Goal: Use online tool/utility

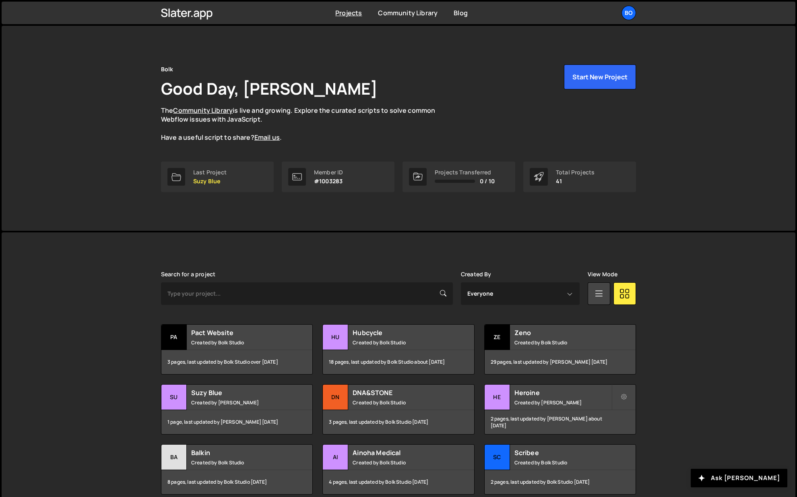
click at [371, 338] on div "Hubcycle Created by Bolk Studio" at bounding box center [398, 336] width 151 height 25
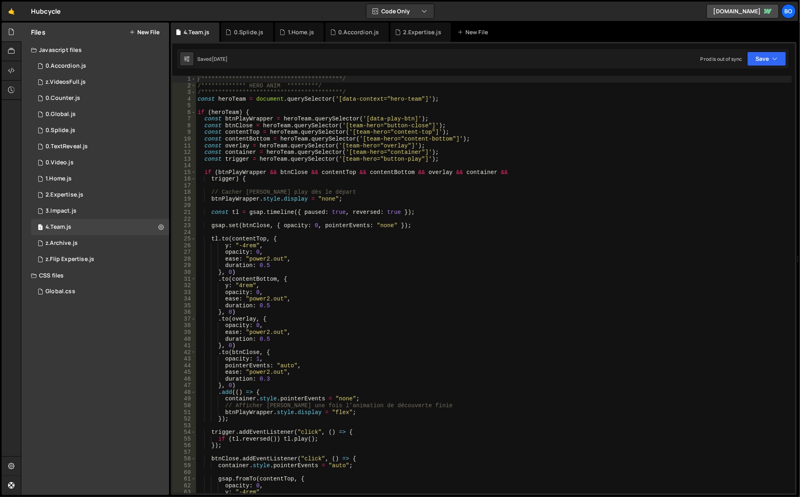
click at [83, 179] on div "1 1.Home.js 0" at bounding box center [100, 179] width 138 height 16
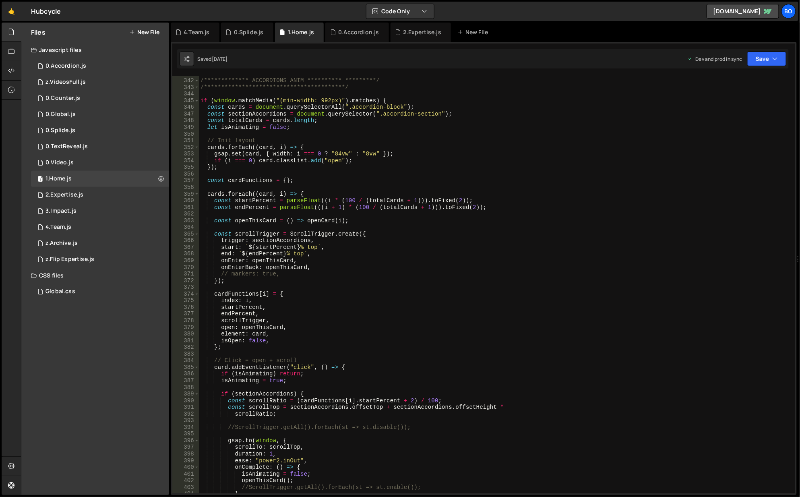
scroll to position [2294, 0]
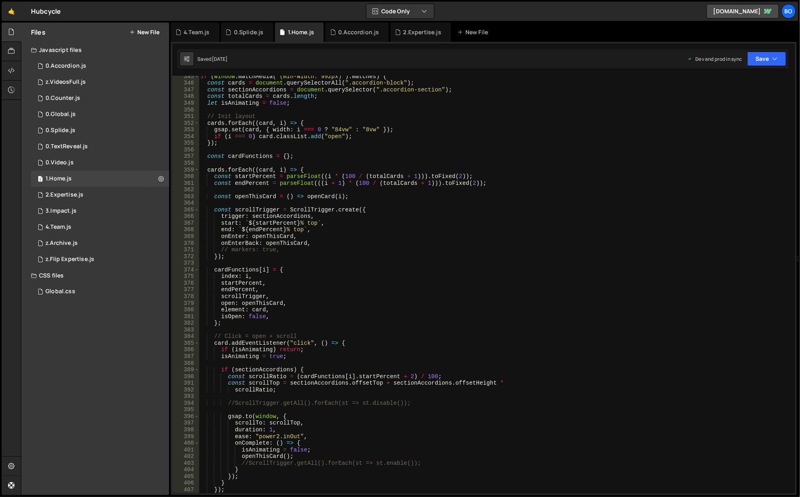
click at [303, 89] on div "if ( window . matchMedia ( "(min-width: 992px)" ) . matches ) { const cards = d…" at bounding box center [496, 288] width 594 height 431
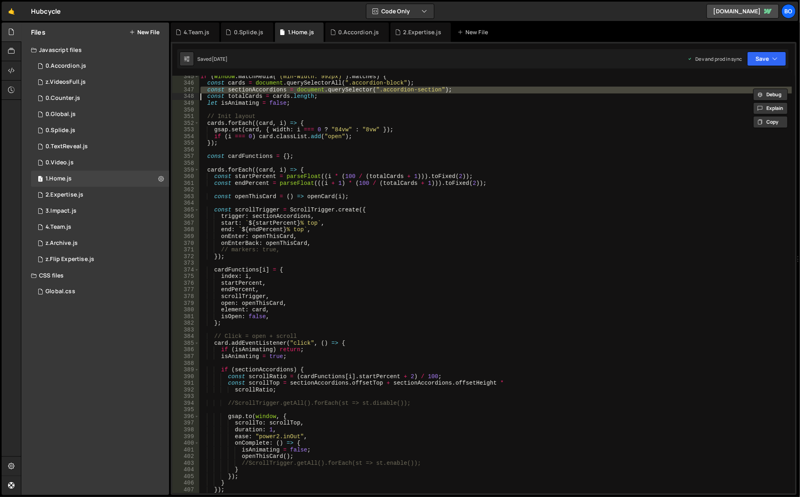
click at [303, 89] on div "if ( window . matchMedia ( "(min-width: 992px)" ) . matches ) { const cards = d…" at bounding box center [496, 288] width 594 height 431
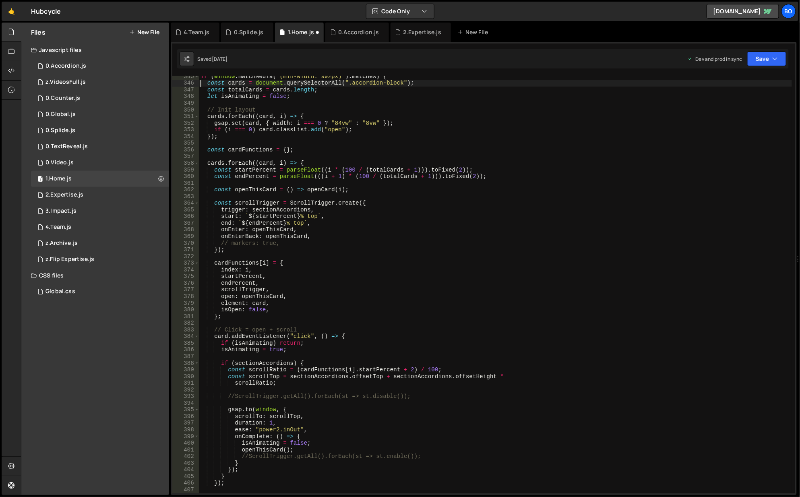
paste textarea "sectionAccordions = document.querySelector(".accordion-section"
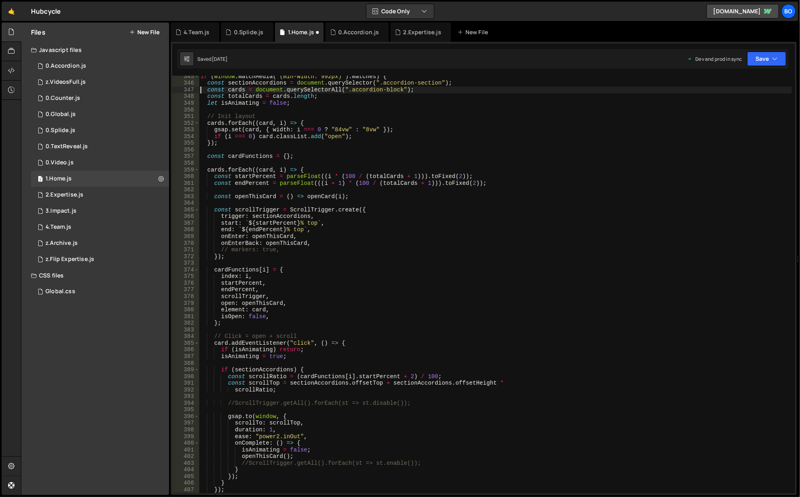
click at [247, 86] on div "if ( window . matchMedia ( "(min-width: 992px)" ) . matches ) { const sectionAc…" at bounding box center [496, 288] width 594 height 431
click at [270, 92] on div "if ( window . matchMedia ( "(min-width: 992px)" ) . matches ) { const sectionAc…" at bounding box center [496, 288] width 594 height 431
paste textarea "sectionAccordions"
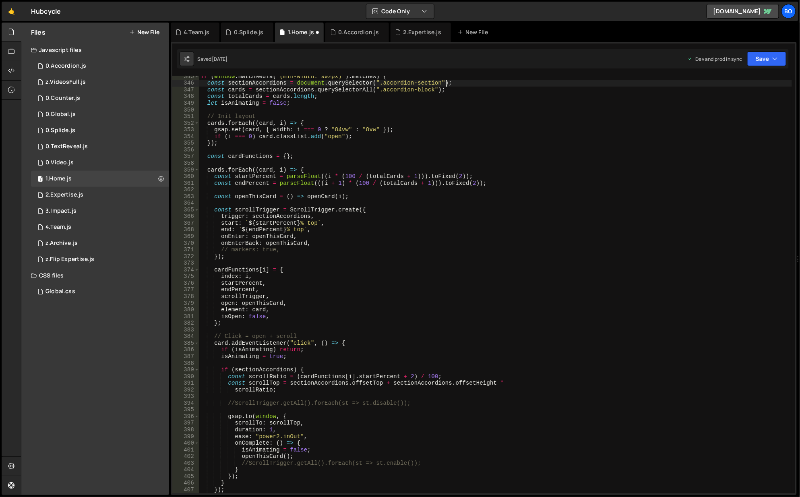
click at [449, 82] on div "if ( window . matchMedia ( "(min-width: 992px)" ) . matches ) { const sectionAc…" at bounding box center [496, 288] width 594 height 431
type textarea "const sectionAccordions = document.querySelector(".accordion-section");"
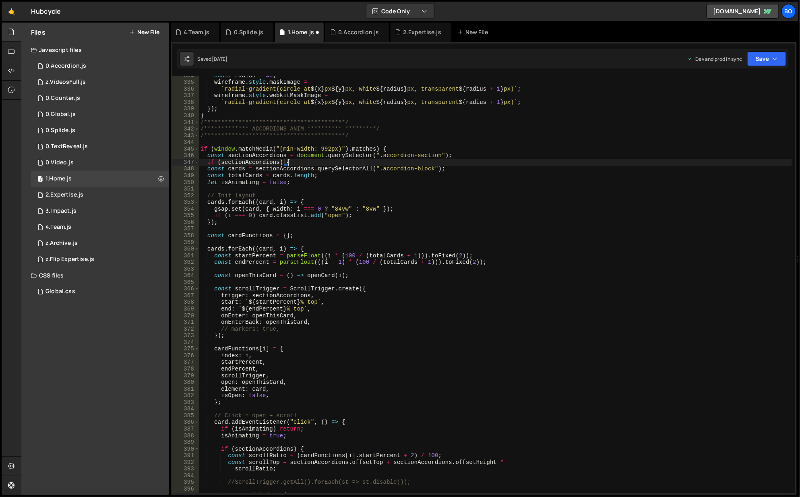
scroll to position [2197, 0]
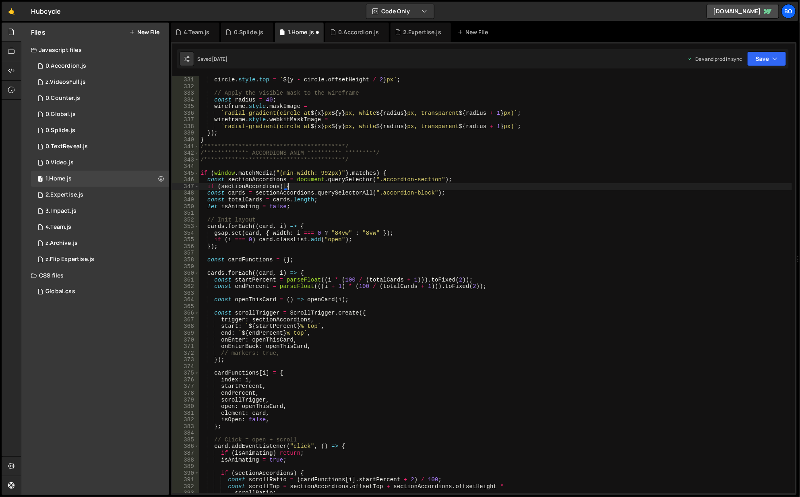
type textarea "if (sectionAccordions) {"
click at [196, 171] on span at bounding box center [196, 173] width 4 height 7
click at [197, 175] on span at bounding box center [196, 173] width 4 height 7
click at [196, 172] on span at bounding box center [196, 173] width 4 height 7
click at [196, 226] on span at bounding box center [196, 226] width 4 height 7
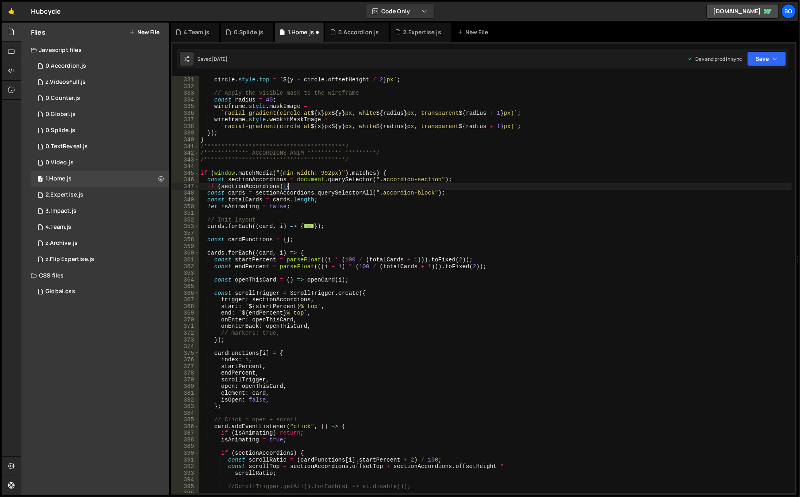
click at [195, 352] on span at bounding box center [196, 353] width 4 height 7
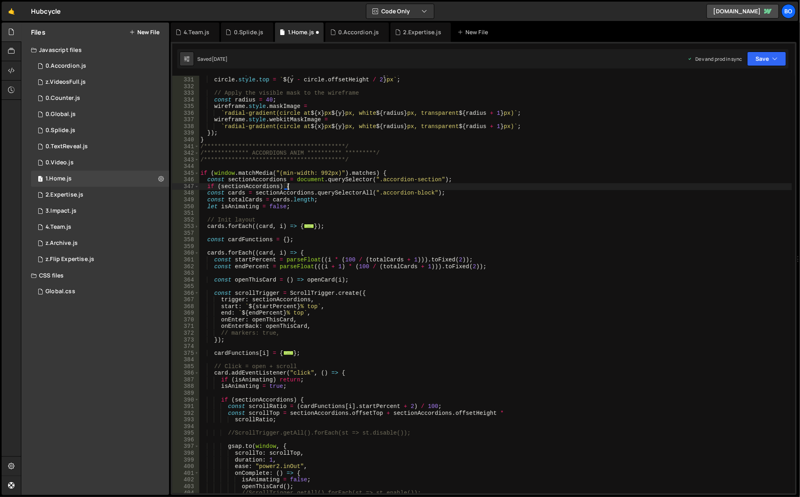
click at [196, 373] on span at bounding box center [196, 372] width 4 height 7
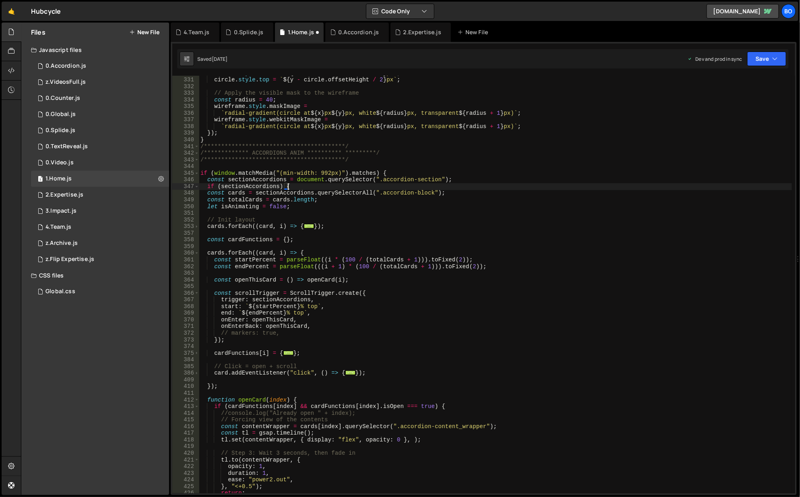
click at [197, 254] on span at bounding box center [196, 253] width 4 height 7
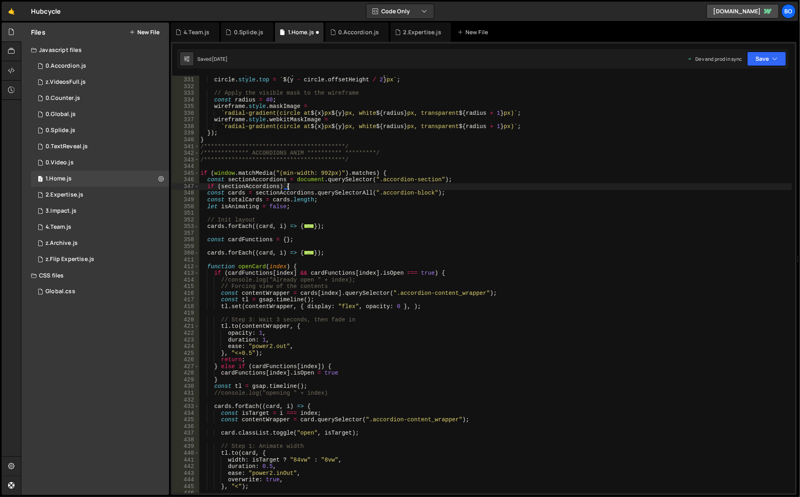
click at [196, 274] on span at bounding box center [196, 273] width 4 height 7
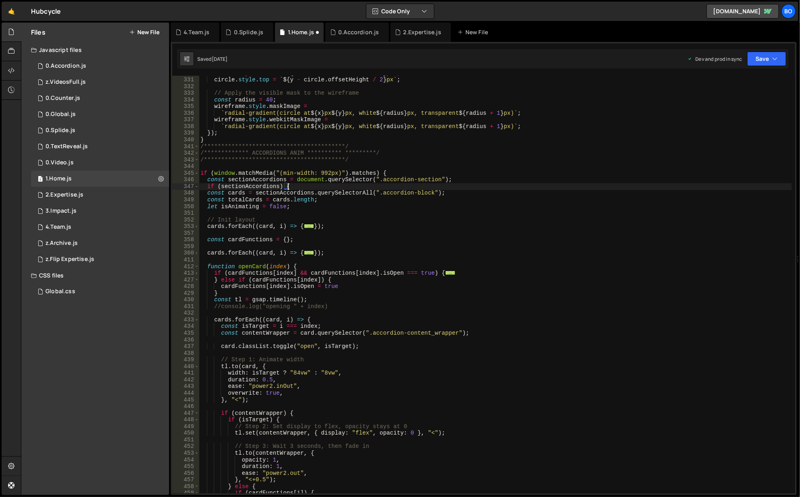
click at [196, 264] on span at bounding box center [196, 266] width 4 height 7
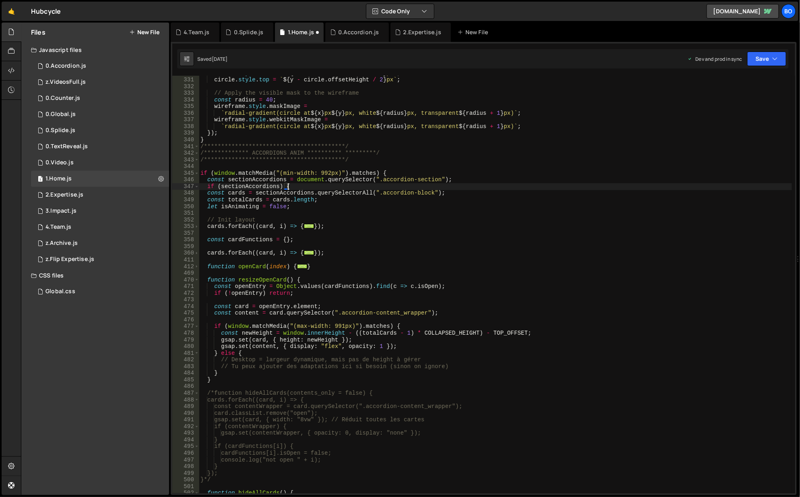
click at [197, 279] on span at bounding box center [196, 279] width 4 height 7
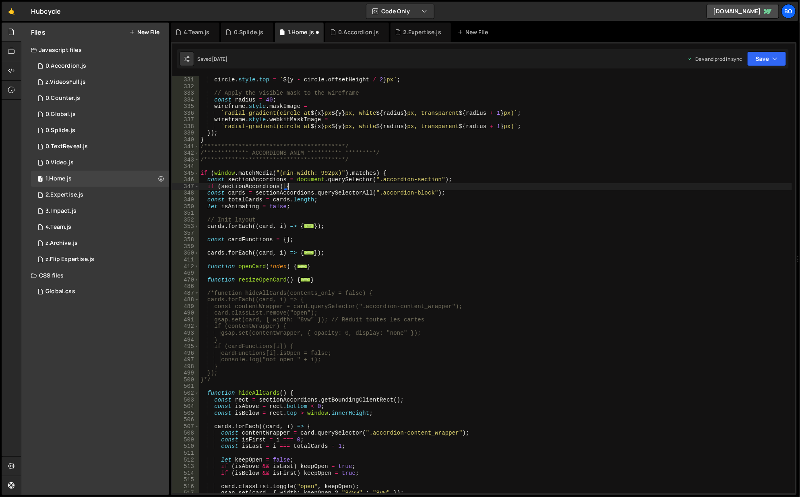
click at [196, 293] on span at bounding box center [196, 293] width 4 height 7
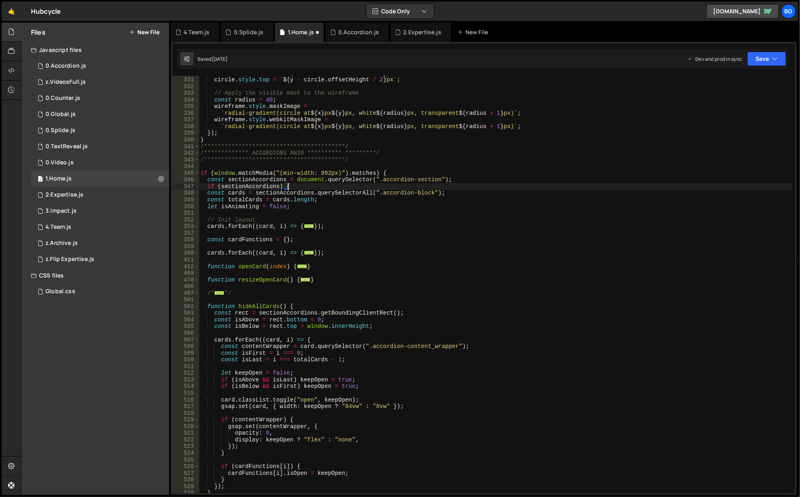
click at [196, 308] on span at bounding box center [196, 306] width 4 height 7
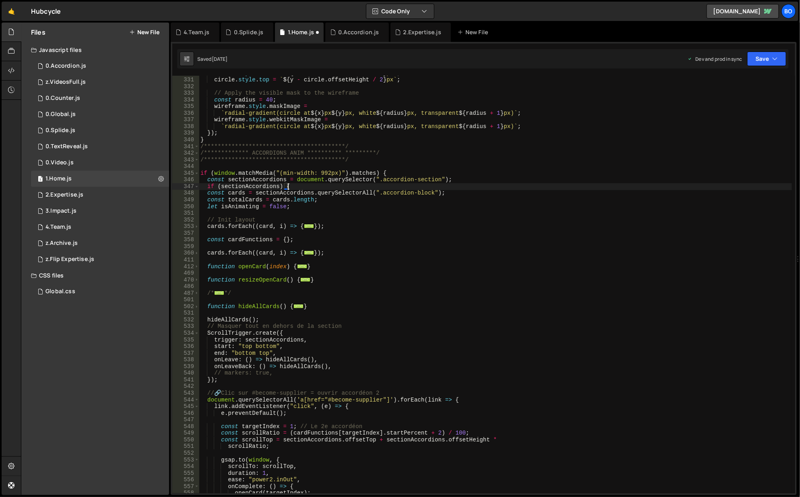
click at [195, 400] on span at bounding box center [196, 399] width 4 height 7
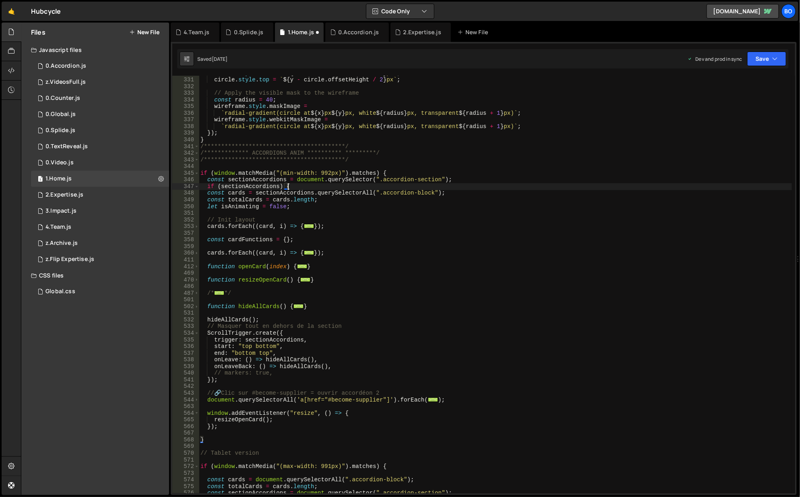
click at [226, 434] on div "**********" at bounding box center [496, 285] width 594 height 431
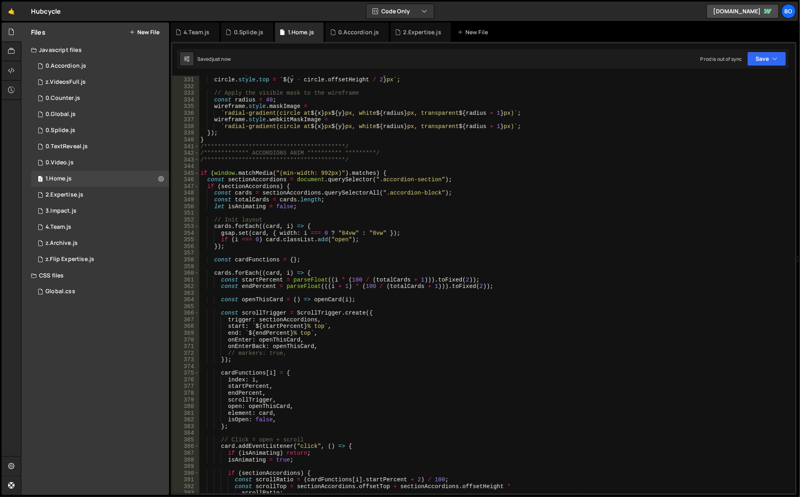
click at [196, 188] on span at bounding box center [196, 186] width 4 height 7
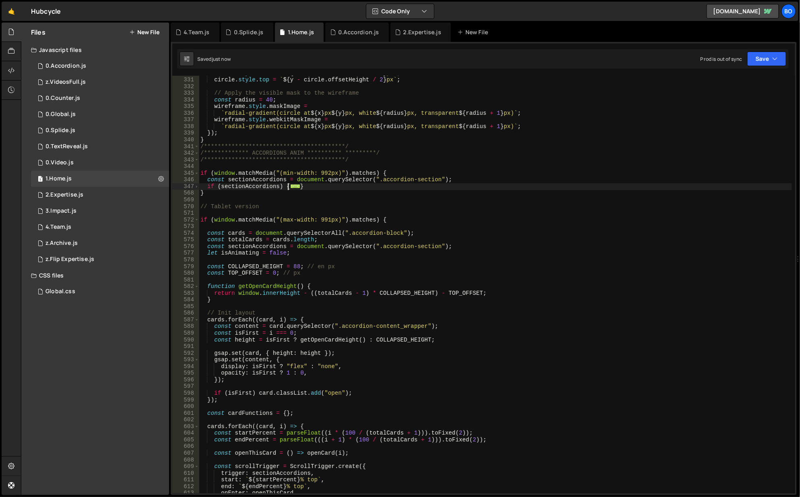
click at [196, 188] on span at bounding box center [196, 186] width 4 height 7
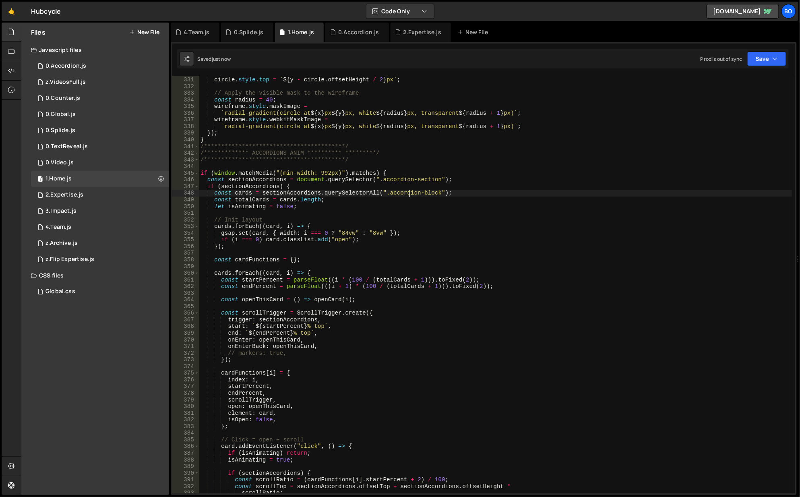
click at [408, 192] on div "**********" at bounding box center [496, 285] width 594 height 431
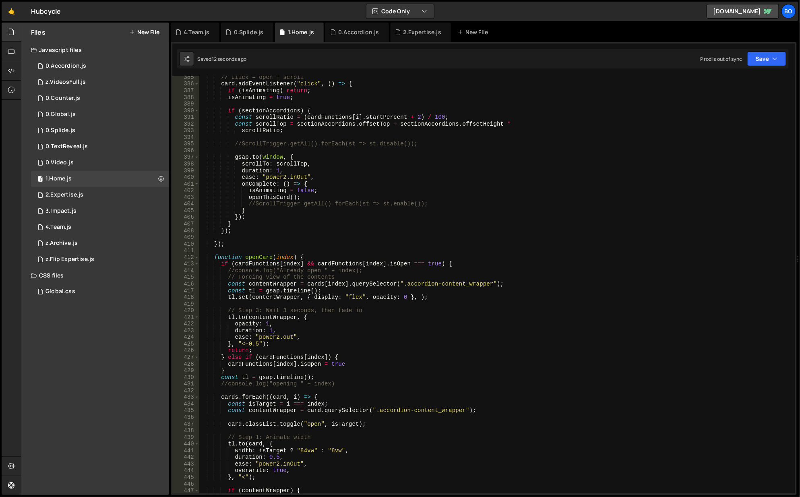
scroll to position [2560, 0]
click at [450, 281] on div "// Click = open + scroll card . addEventListener ( "click" , ( ) => { if ( isAn…" at bounding box center [496, 289] width 594 height 431
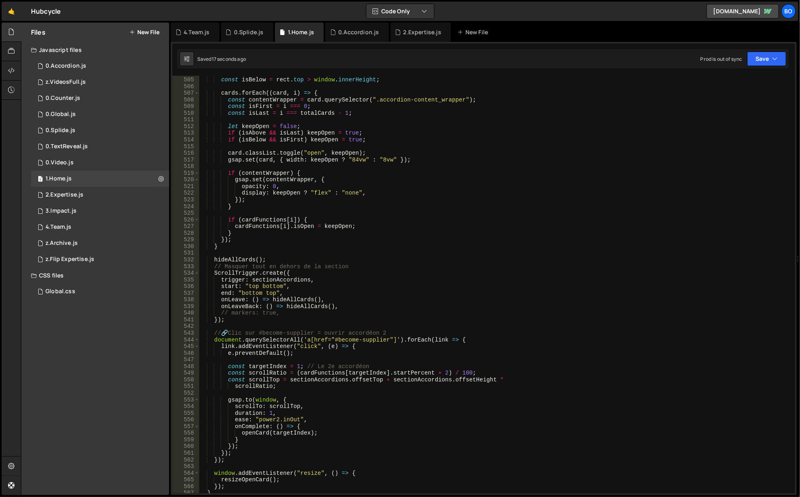
scroll to position [3405, 0]
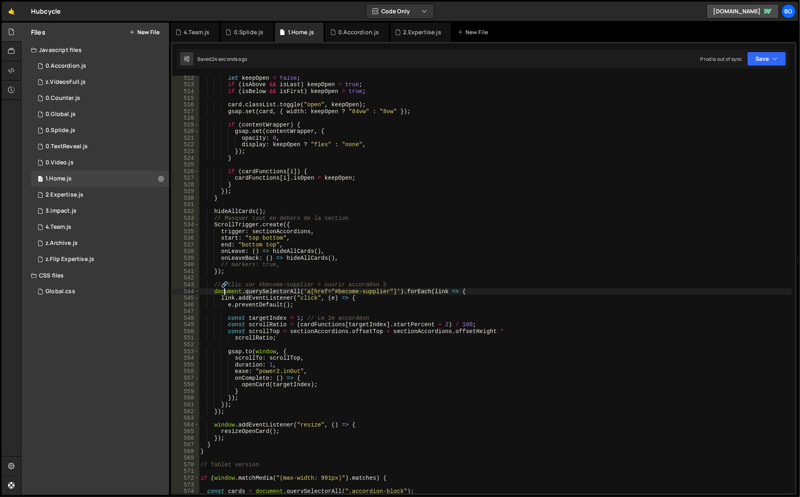
click at [225, 290] on div "let keepOpen = false ; if ( isAbove && isLast ) keepOpen = true ; if ( isBelow …" at bounding box center [496, 290] width 594 height 431
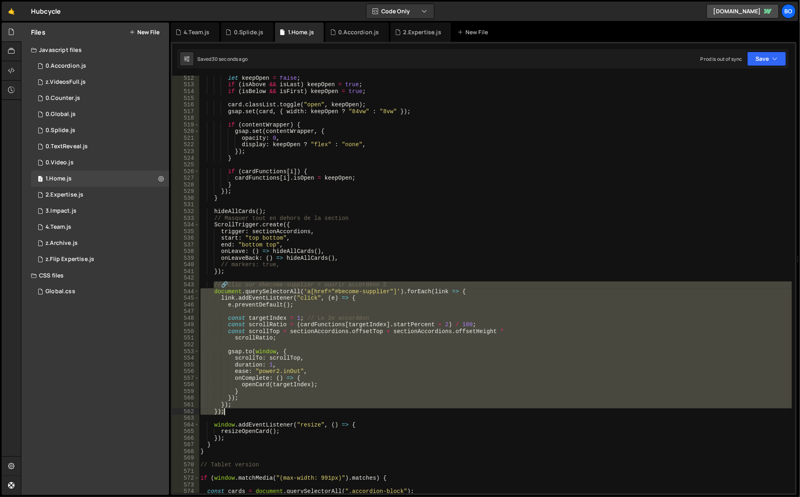
drag, startPoint x: 214, startPoint y: 287, endPoint x: 286, endPoint y: 414, distance: 145.8
click at [286, 414] on div "let keepOpen = false ; if ( isAbove && isLast ) keepOpen = true ; if ( isBelow …" at bounding box center [496, 290] width 594 height 431
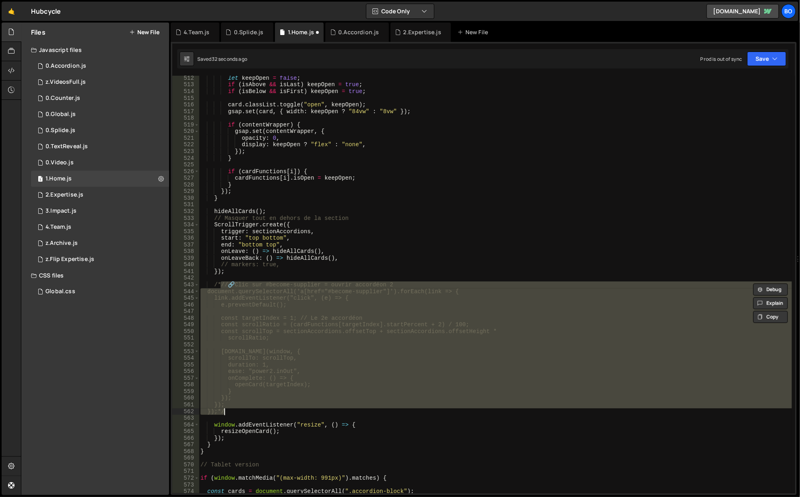
click at [286, 414] on div "let keepOpen = false ; if ( isAbove && isLast ) keepOpen = true ; if ( isBelow …" at bounding box center [496, 290] width 594 height 431
type textarea "});*/"
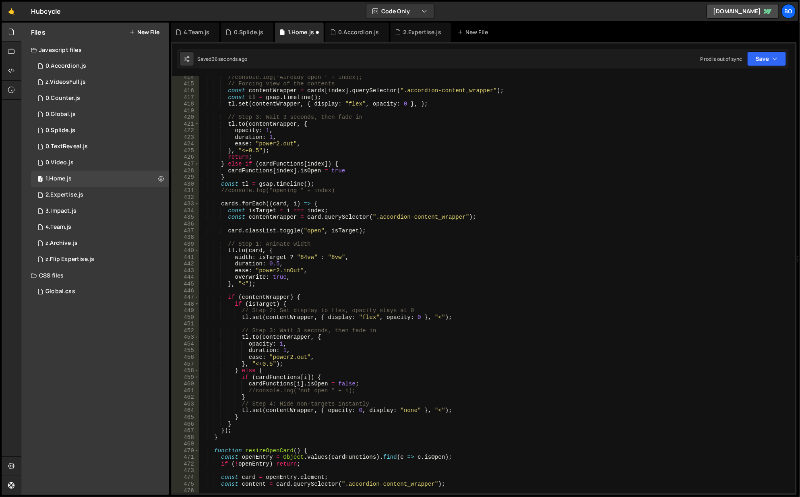
scroll to position [2680, 0]
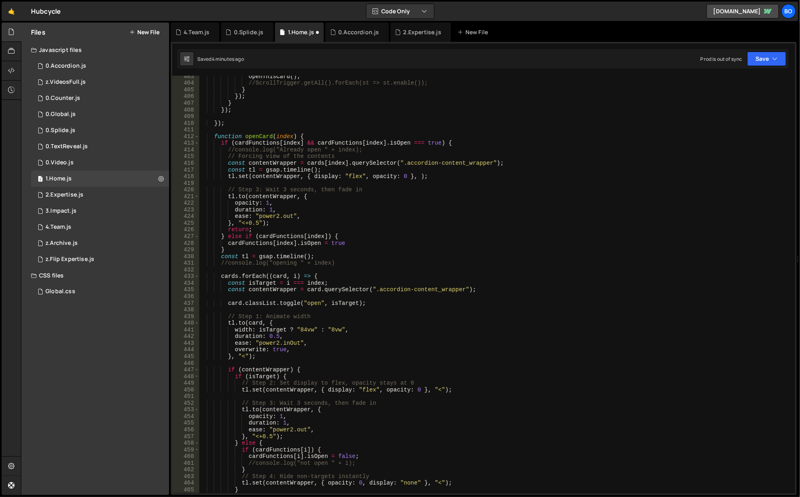
click at [84, 111] on div "1 0.Global.js 0" at bounding box center [100, 114] width 138 height 16
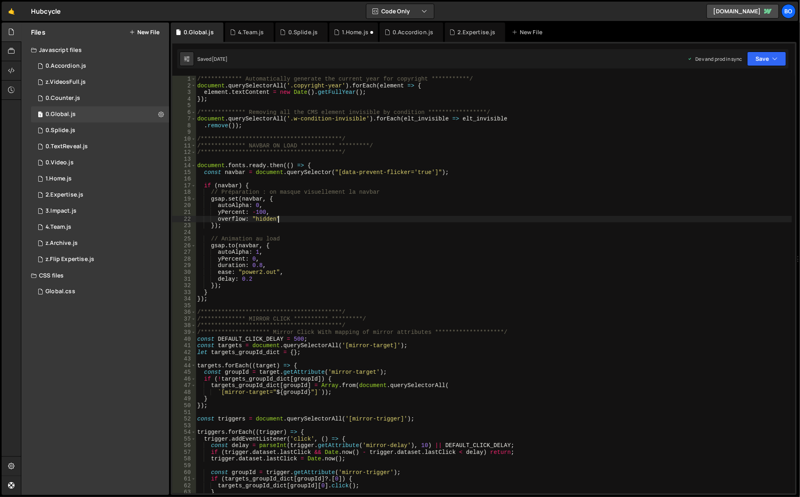
type textarea "overflow: "hidden""
click at [288, 216] on div "**********" at bounding box center [494, 291] width 597 height 431
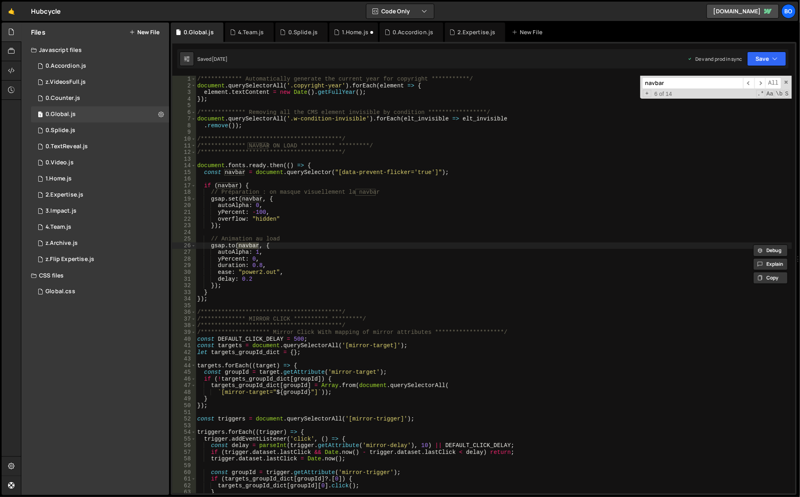
type input "navbar"
click at [762, 81] on span "​" at bounding box center [759, 83] width 11 height 12
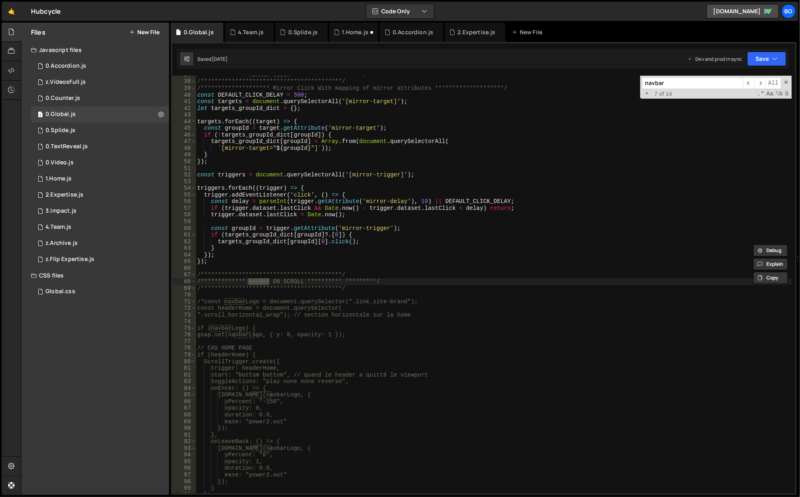
click at [763, 80] on span "​" at bounding box center [759, 83] width 11 height 12
click at [763, 79] on span "​" at bounding box center [759, 83] width 11 height 12
click at [763, 78] on span "​" at bounding box center [759, 83] width 11 height 12
click at [763, 76] on div "navbar ​ ​ All Replace All + 10 of 14 .* Aa \b S" at bounding box center [716, 87] width 152 height 23
click at [767, 82] on span "All" at bounding box center [773, 83] width 16 height 12
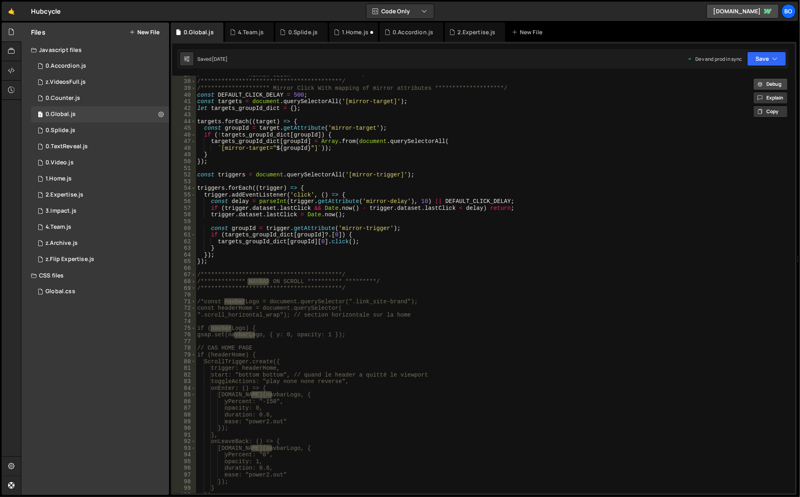
click at [765, 83] on button "Debug" at bounding box center [770, 84] width 35 height 12
click at [765, 83] on div "Debug Explain Copy 0.Global.js 4.Team.js 0.Splide.js 1.Home.js 0.Accordion.js 2…" at bounding box center [484, 259] width 626 height 472
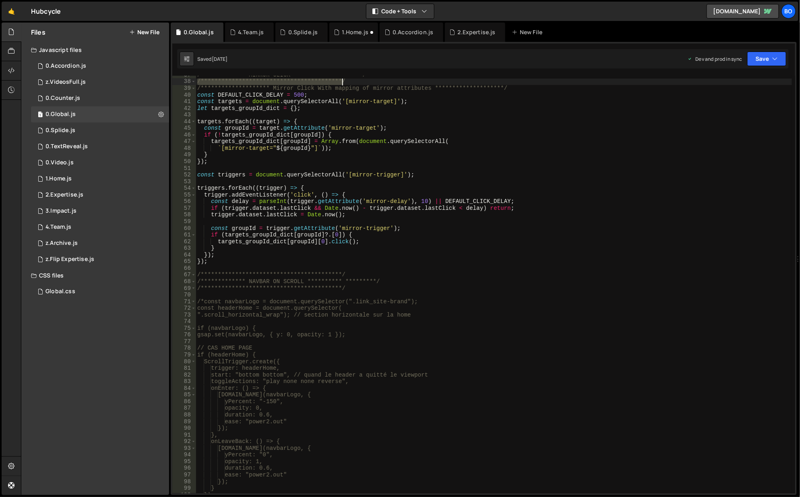
click at [537, 129] on div "**********" at bounding box center [494, 287] width 597 height 431
type textarea "const groupId = target.getAttribute('mirror-target');"
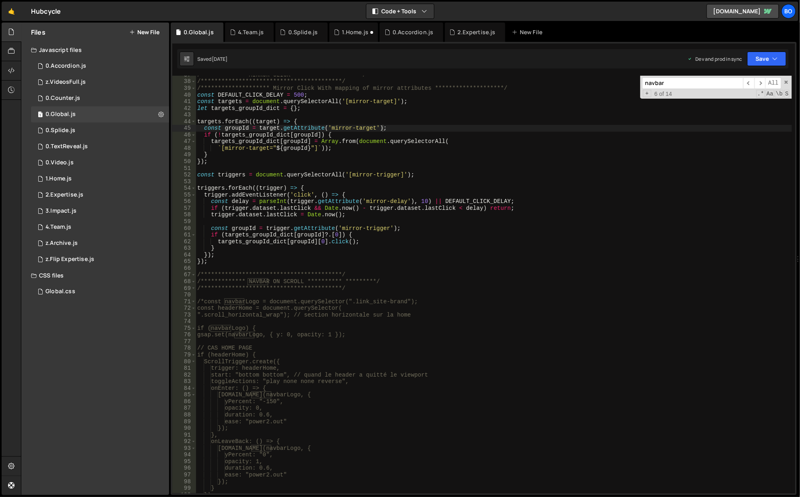
click at [762, 84] on span "​" at bounding box center [759, 83] width 11 height 12
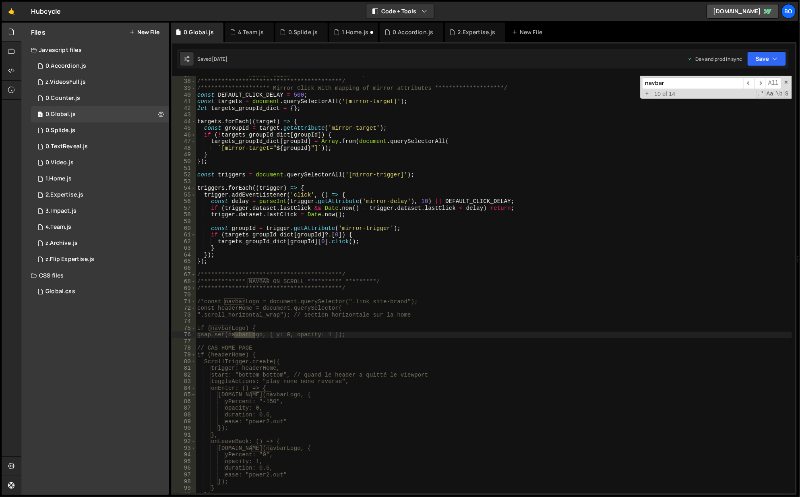
click at [762, 84] on span "​" at bounding box center [759, 83] width 11 height 12
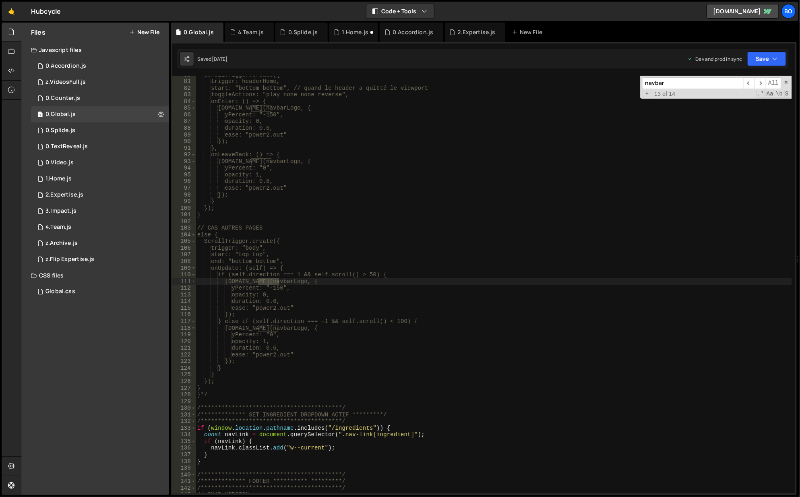
click at [762, 84] on span "​" at bounding box center [759, 83] width 11 height 12
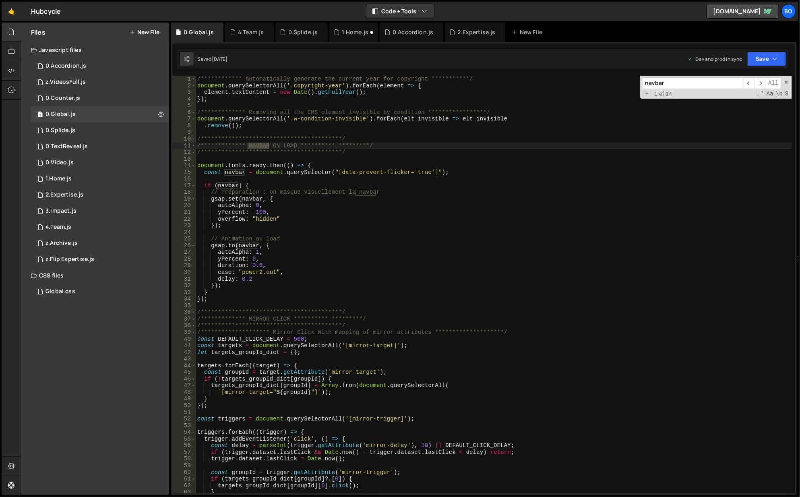
scroll to position [0, 0]
